Goal: Task Accomplishment & Management: Manage account settings

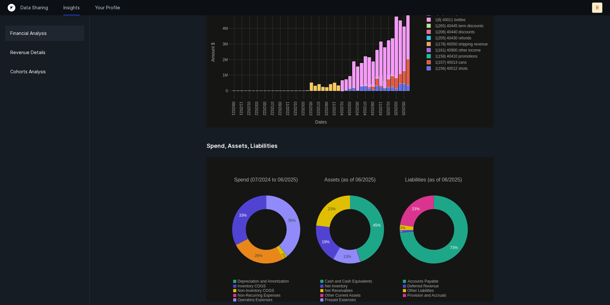
scroll to position [828, 0]
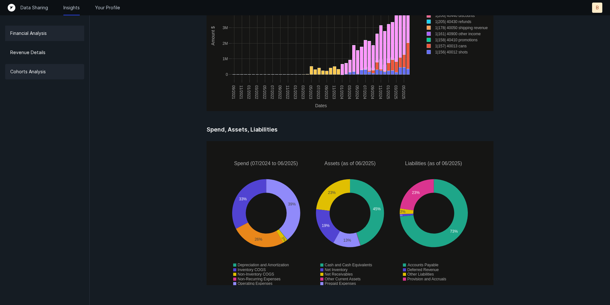
click at [36, 68] on div "Cohorts Analysis" at bounding box center [44, 71] width 79 height 15
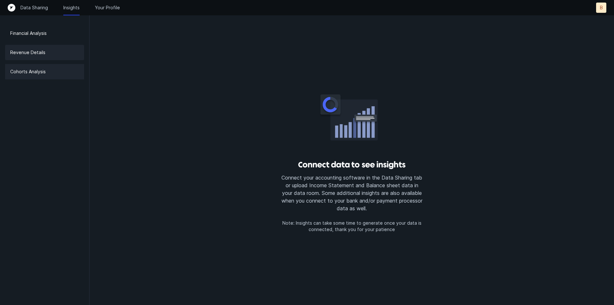
click at [30, 53] on p "Revenue Details" at bounding box center [27, 53] width 35 height 8
click at [33, 55] on p "Revenue Details" at bounding box center [27, 53] width 35 height 8
click at [35, 37] on div "Financial Analysis" at bounding box center [44, 33] width 79 height 15
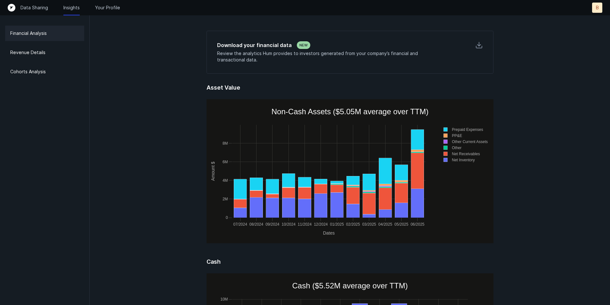
click at [114, 11] on div "Data Sharing Insights Your Profile B B" at bounding box center [305, 8] width 594 height 10
click at [116, 9] on p "Your Profile" at bounding box center [107, 7] width 25 height 6
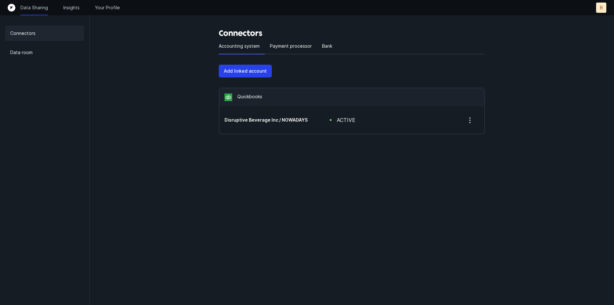
click at [285, 119] on h5 "Disruptive Beverage Inc / NOWADAYS" at bounding box center [267, 120] width 85 height 6
click at [472, 122] on icon "button" at bounding box center [470, 120] width 8 height 8
drag, startPoint x: 139, startPoint y: 95, endPoint x: 241, endPoint y: 52, distance: 111.0
click at [141, 93] on div "Connectors Accounting system Payment processor Bank Add linked account Quickboo…" at bounding box center [352, 80] width 525 height 160
click at [292, 45] on p "Payment processor" at bounding box center [291, 46] width 42 height 8
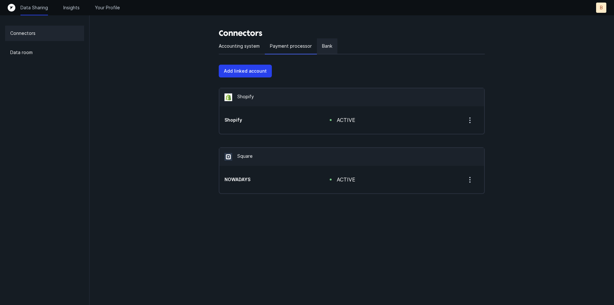
click at [323, 46] on p "Bank" at bounding box center [327, 46] width 10 height 8
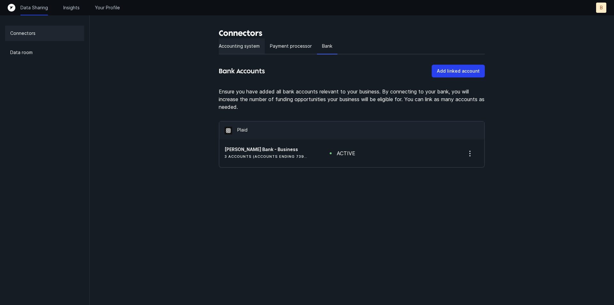
click at [241, 48] on p "Accounting system" at bounding box center [239, 46] width 41 height 8
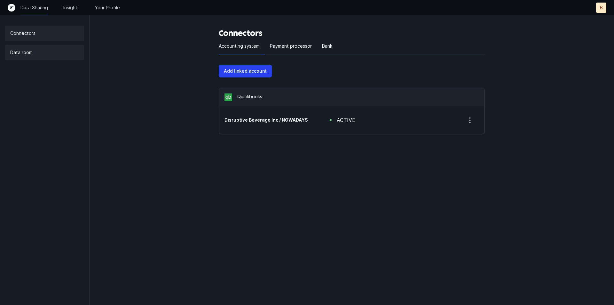
click at [24, 46] on div "Data room" at bounding box center [44, 52] width 79 height 15
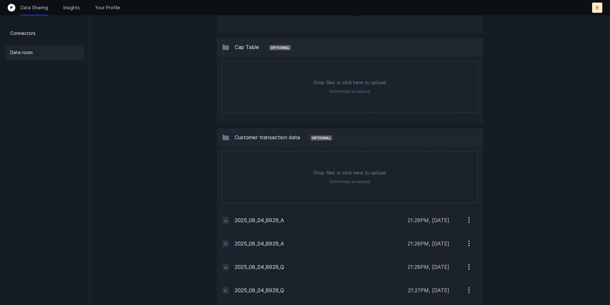
scroll to position [479, 0]
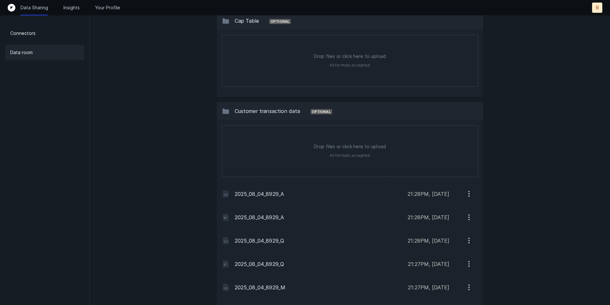
click at [264, 110] on span "Customer transaction data" at bounding box center [268, 111] width 66 height 6
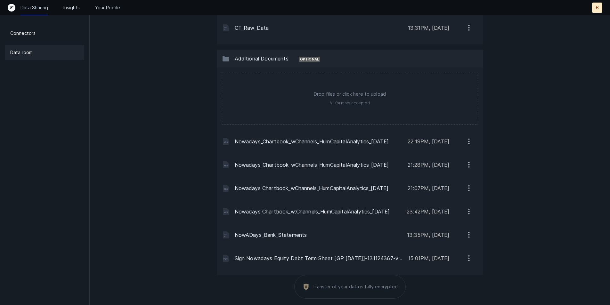
scroll to position [908, 0]
